Goal: Transaction & Acquisition: Purchase product/service

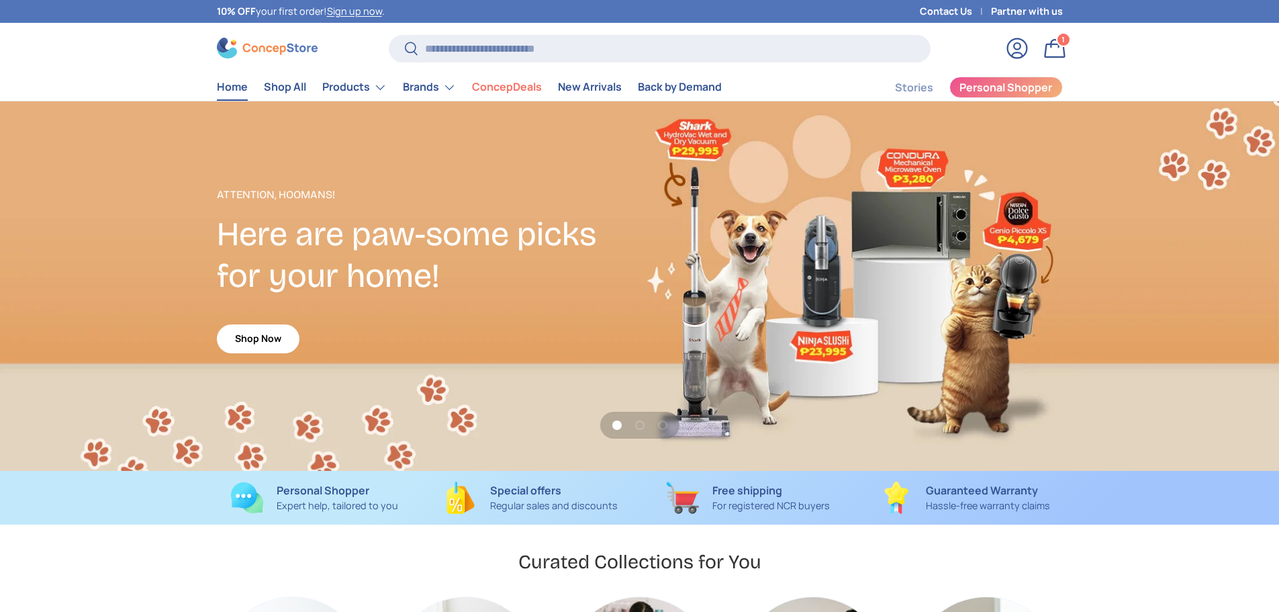
scroll to position [3475, 5491]
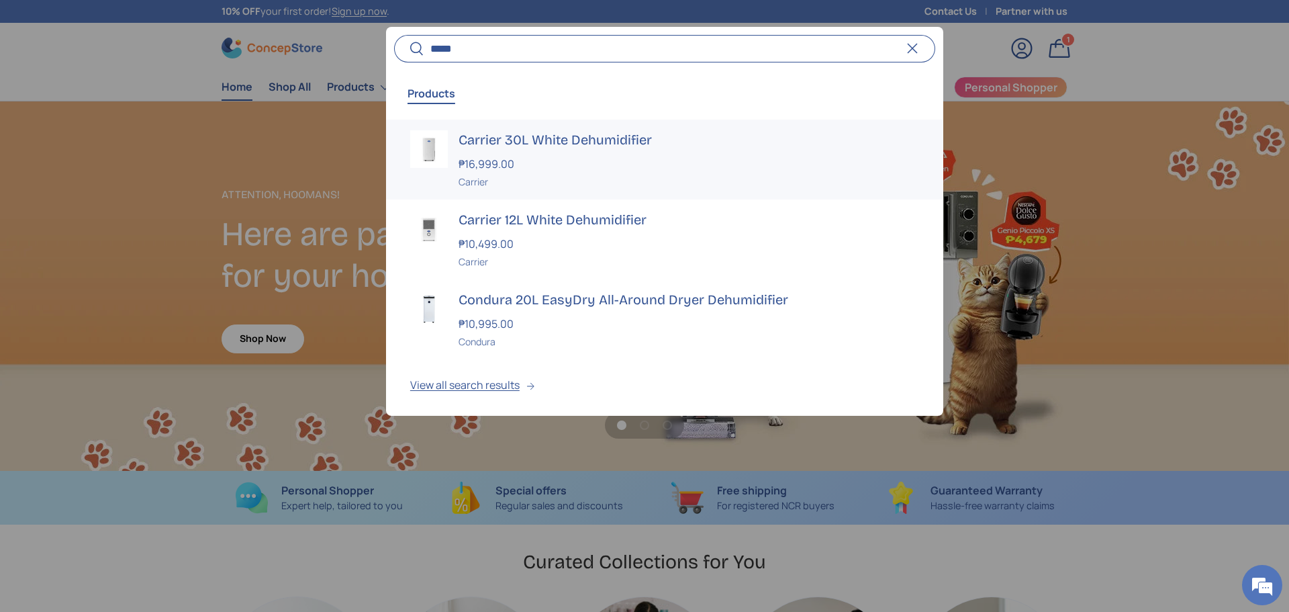
type input "*****"
click at [553, 138] on h3 "Carrier 30L White Dehumidifier" at bounding box center [689, 139] width 461 height 19
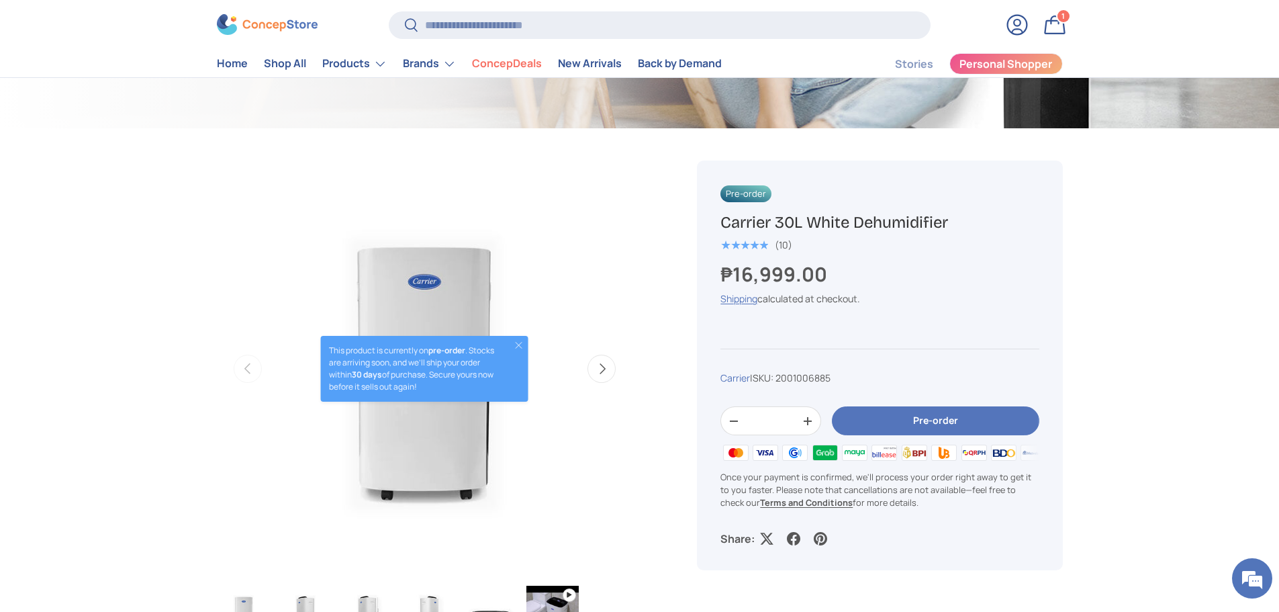
scroll to position [336, 0]
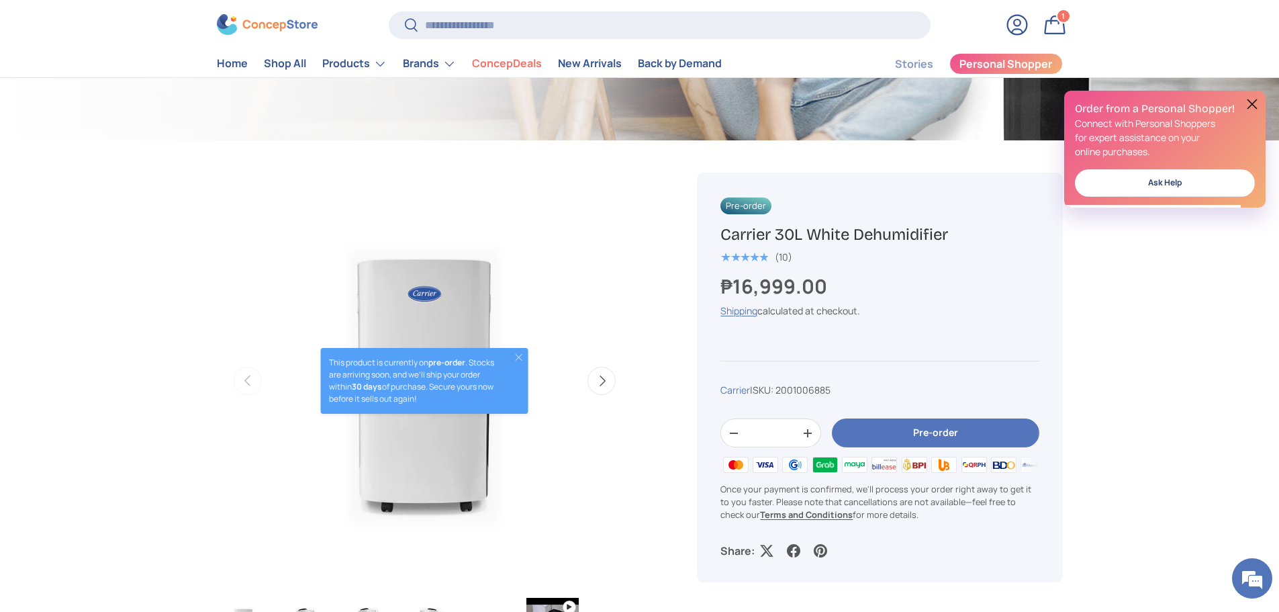
click at [520, 359] on button "Close" at bounding box center [519, 357] width 11 height 11
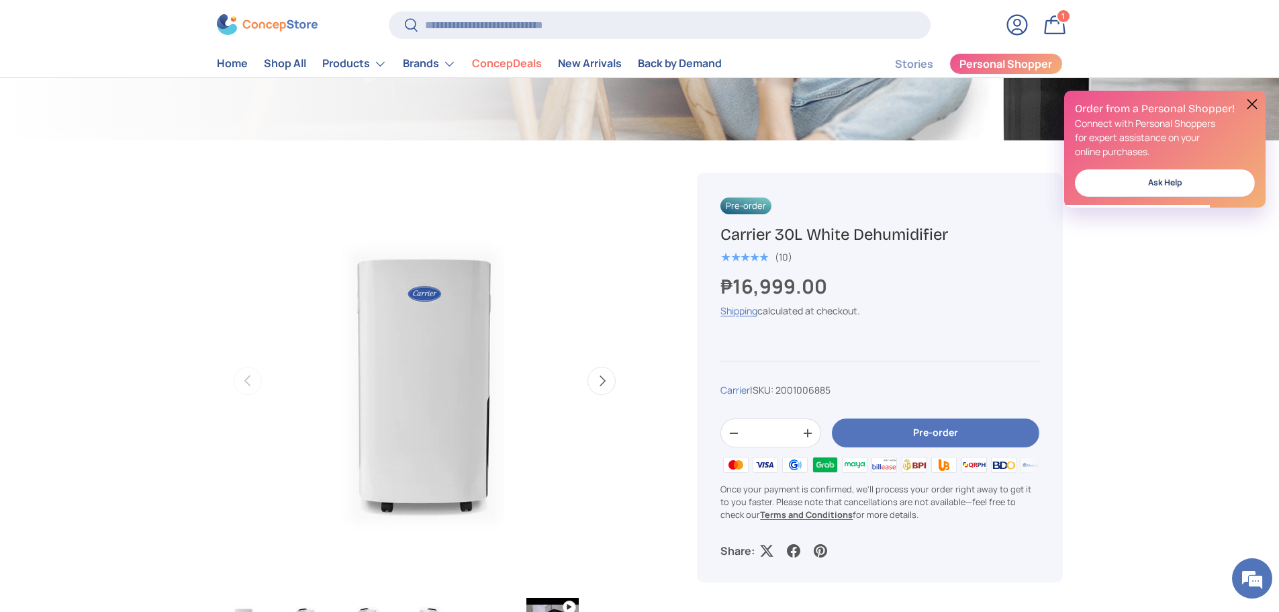
click at [1249, 103] on button at bounding box center [1252, 104] width 16 height 16
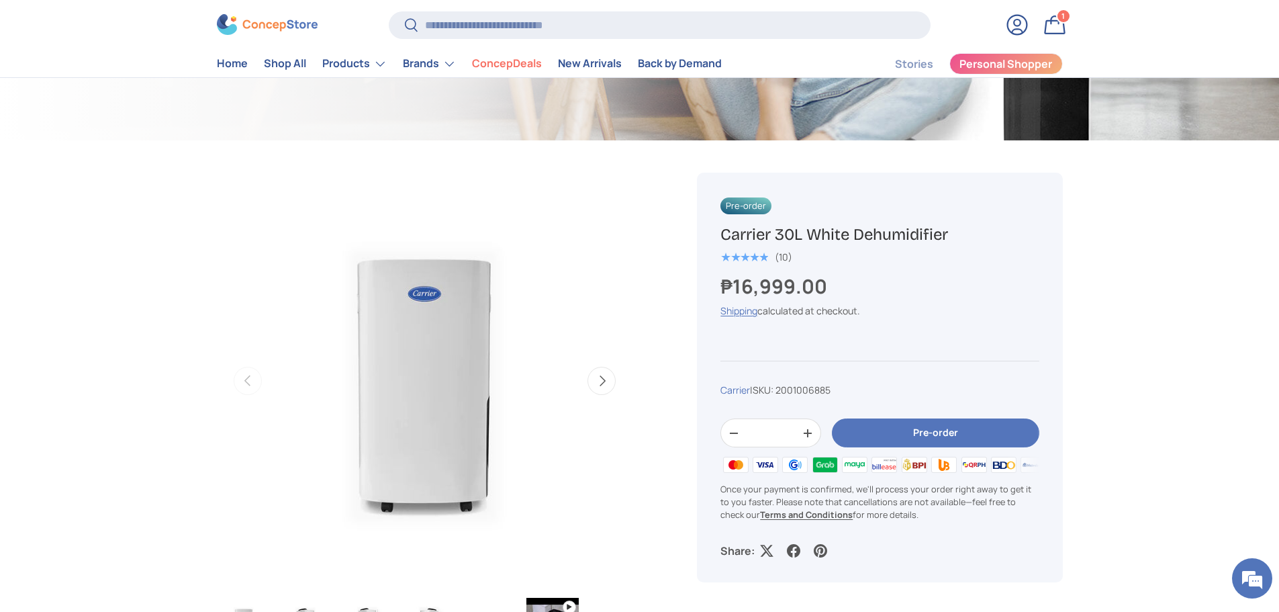
scroll to position [0, 0]
drag, startPoint x: 952, startPoint y: 236, endPoint x: 719, endPoint y: 241, distance: 233.1
click at [719, 241] on div "Pre-order Carrier 30L White Dehumidifier ★★★★★ (10) ₱16,999.00 Unit price / Una…" at bounding box center [879, 378] width 365 height 410
copy h1 "Carrier 30L White Dehumidifier"
